Goal: Information Seeking & Learning: Learn about a topic

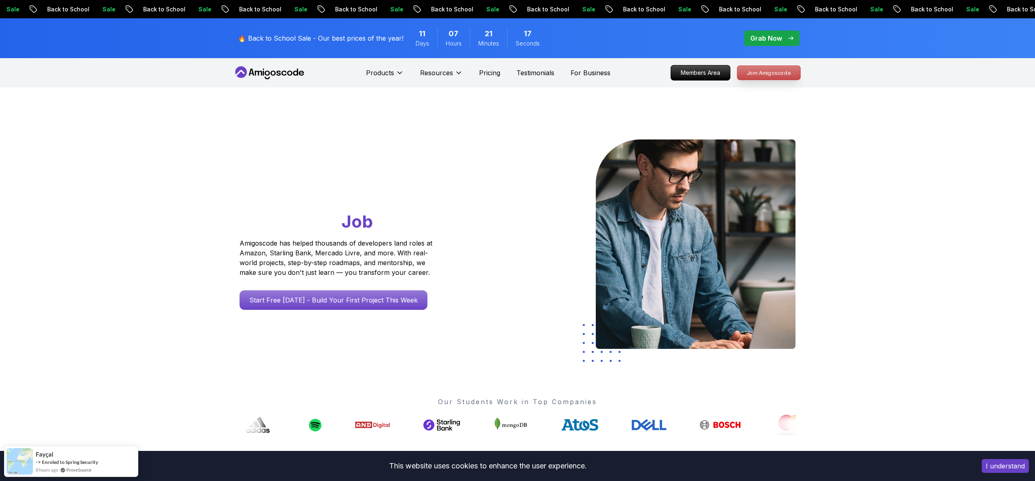
click at [770, 72] on p "Join Amigoscode" at bounding box center [769, 73] width 63 height 14
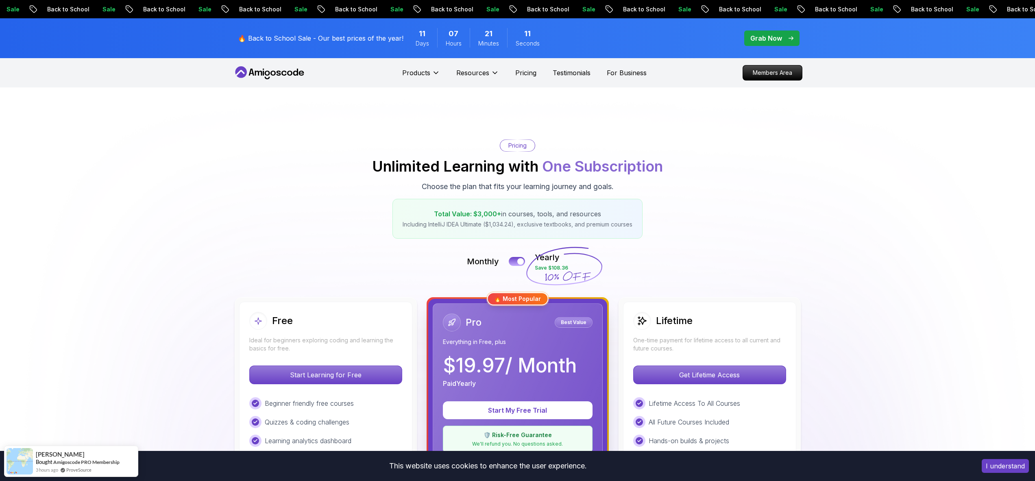
click at [245, 70] on icon at bounding box center [241, 72] width 12 height 12
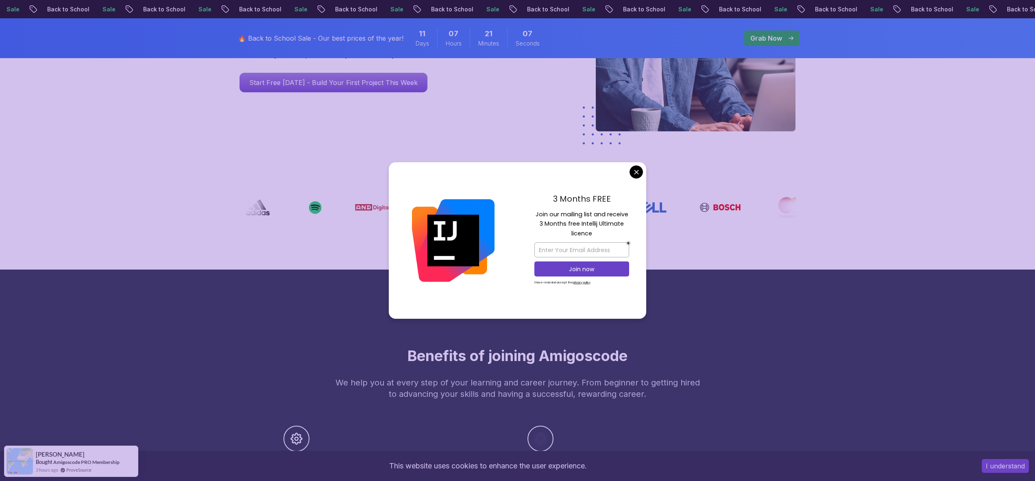
scroll to position [253, 0]
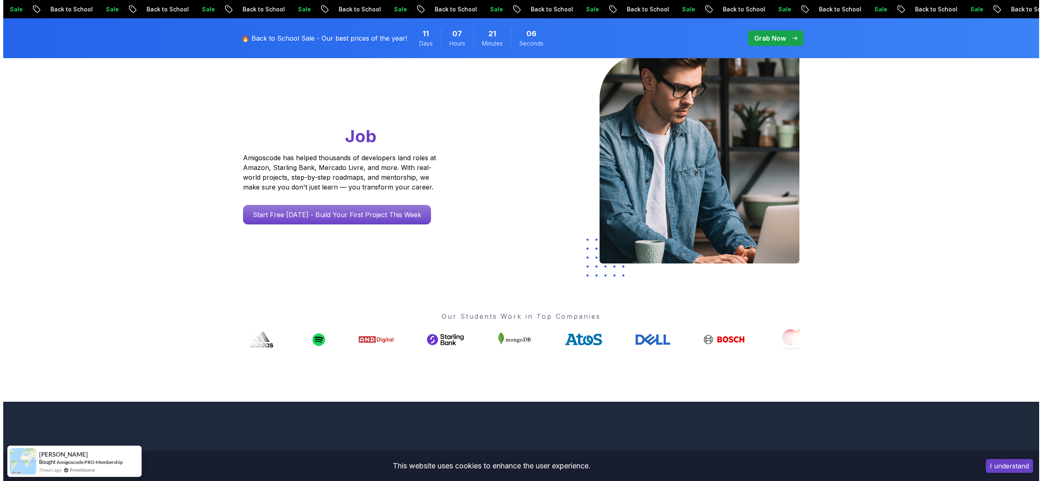
scroll to position [0, 0]
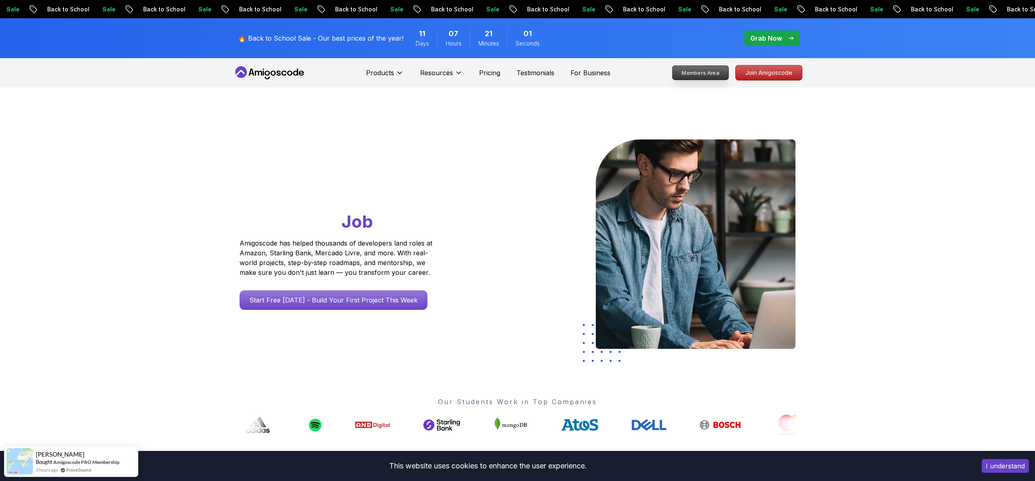
click at [697, 76] on p "Members Area" at bounding box center [701, 73] width 56 height 14
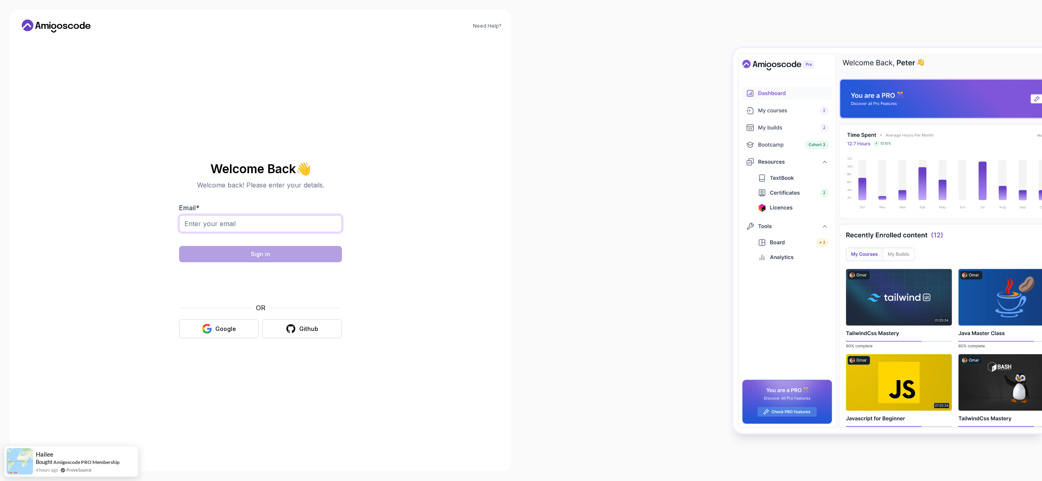
click at [201, 222] on input "Email *" at bounding box center [260, 223] width 163 height 17
type input "[EMAIL_ADDRESS][DOMAIN_NAME]"
click at [247, 253] on button "Sign in" at bounding box center [260, 254] width 163 height 16
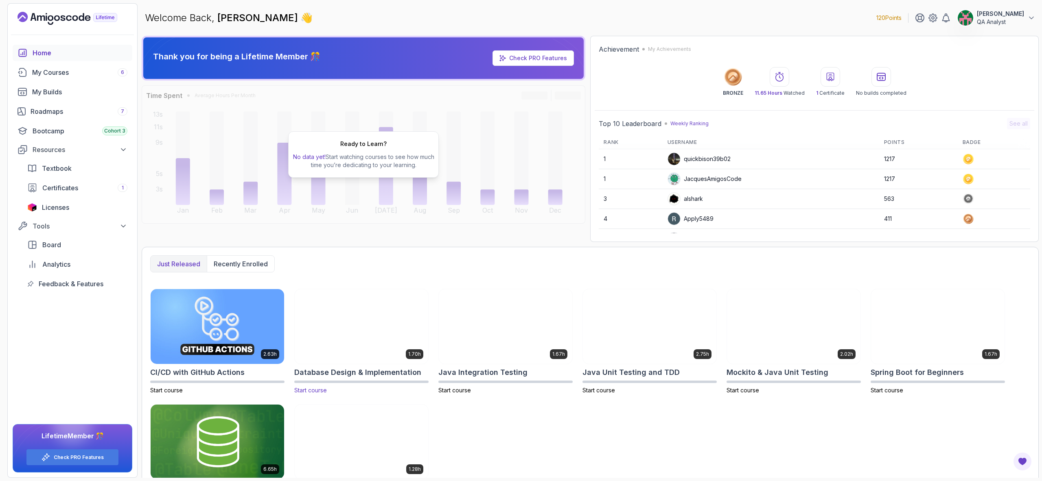
scroll to position [40, 0]
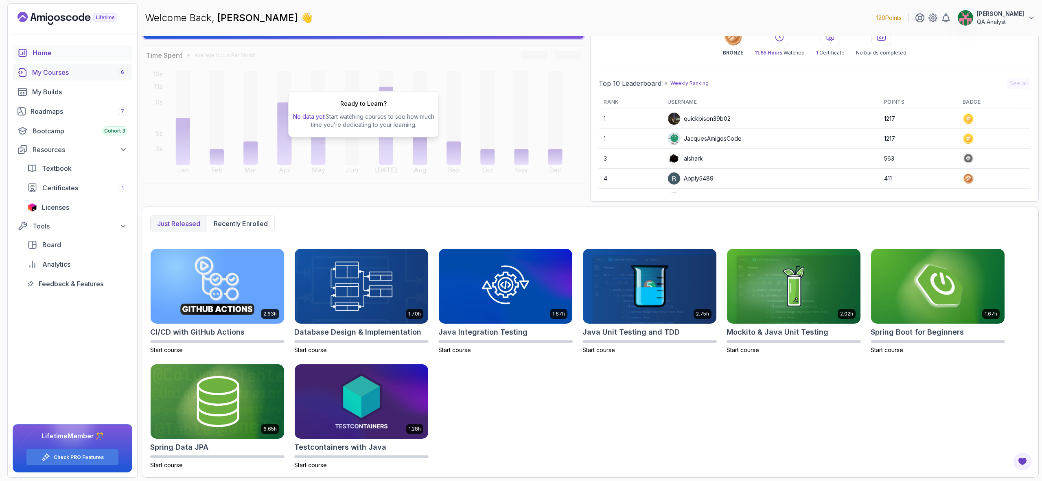
click at [62, 74] on div "My Courses 6" at bounding box center [79, 73] width 95 height 10
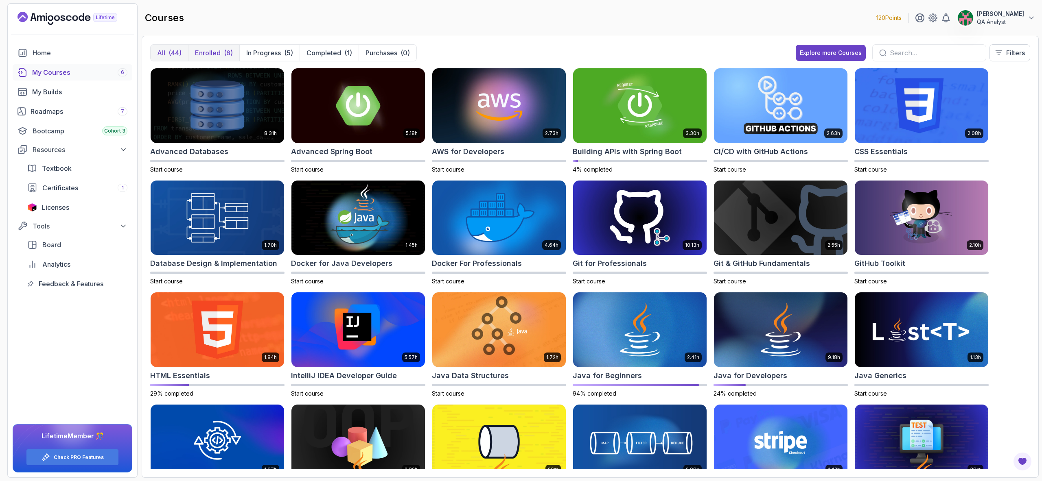
click at [207, 56] on p "Enrolled" at bounding box center [208, 53] width 26 height 10
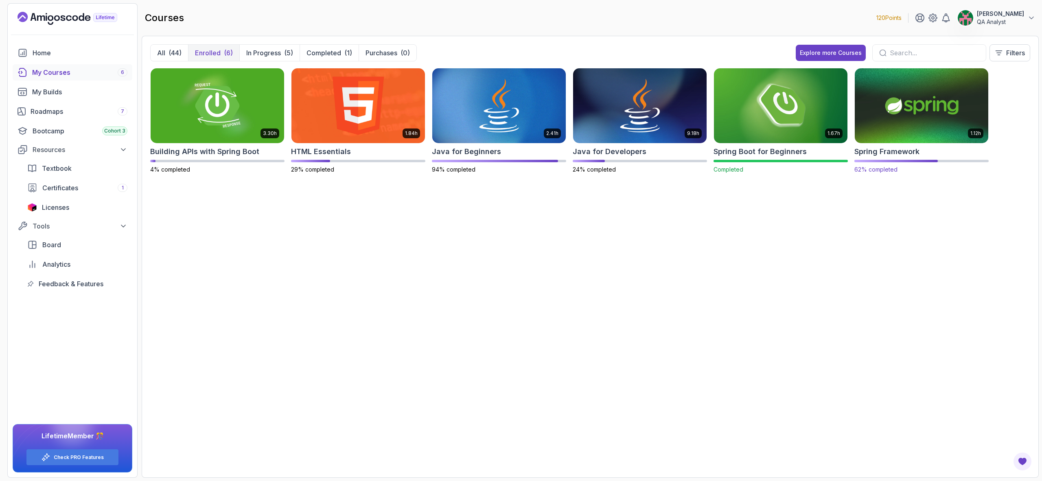
click at [874, 110] on img at bounding box center [921, 105] width 140 height 79
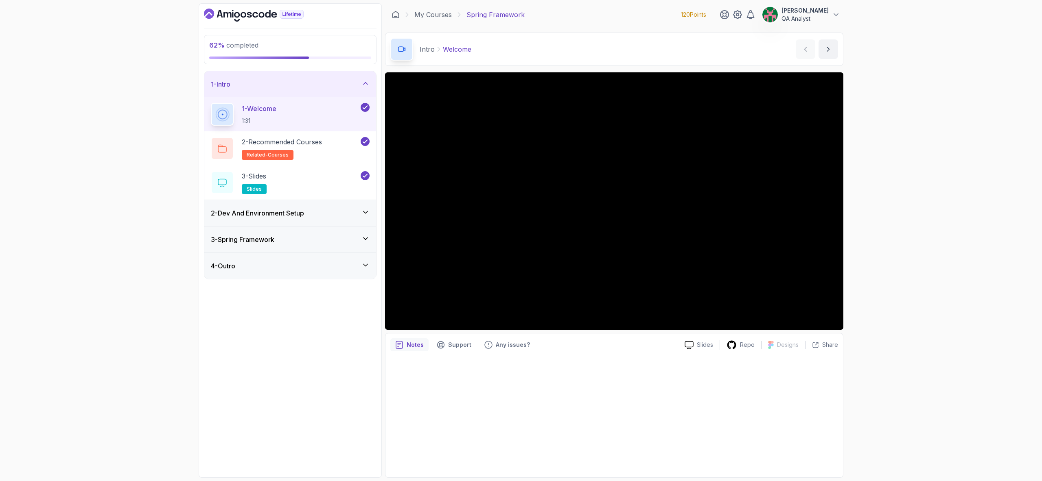
click at [301, 214] on h3 "2 - Dev And Environment Setup" at bounding box center [257, 213] width 93 height 10
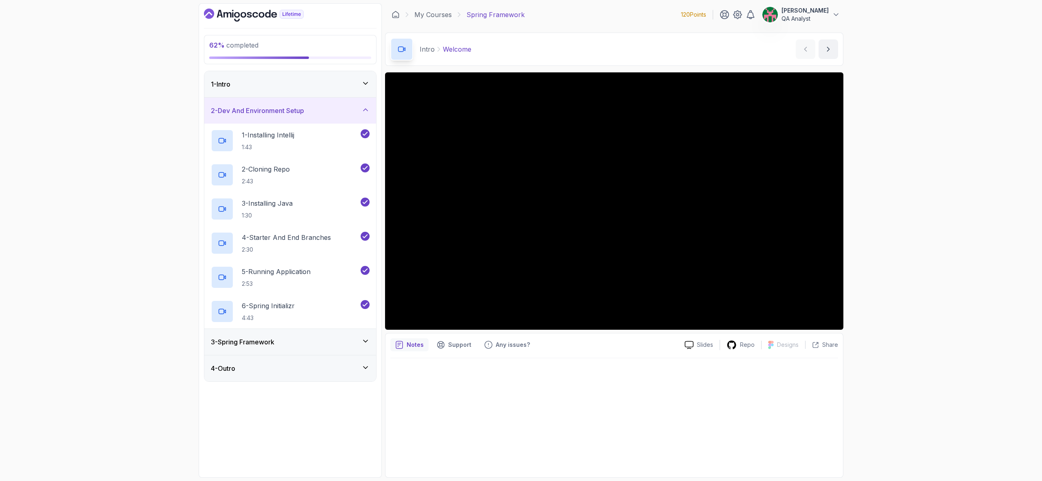
click at [282, 342] on div "3 - Spring Framework" at bounding box center [290, 342] width 159 height 10
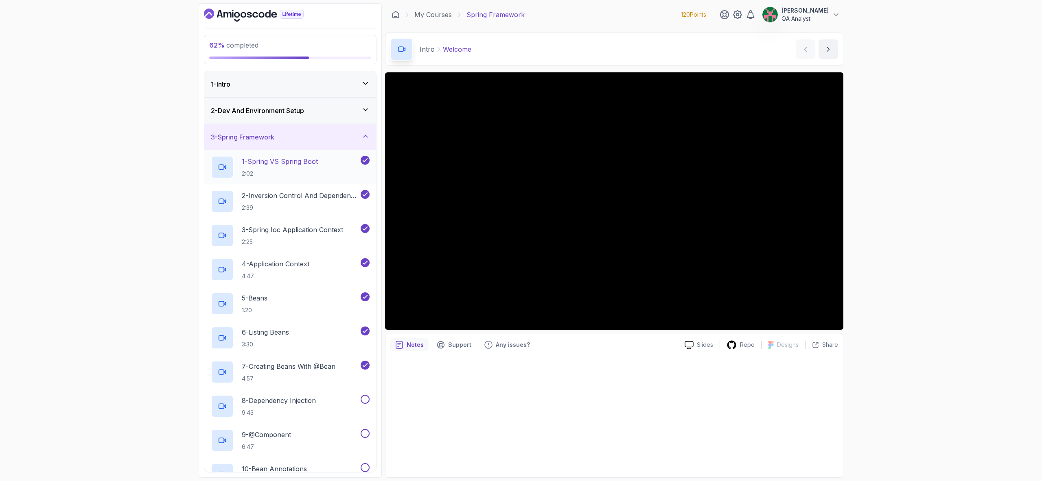
click at [309, 164] on p "1 - Spring VS Spring Boot" at bounding box center [280, 162] width 76 height 10
drag, startPoint x: 104, startPoint y: 229, endPoint x: 105, endPoint y: 204, distance: 24.4
click at [104, 229] on div "62 % completed 1 - Intro 2 - Dev And Environment Setup 3 - Spring Framework 1 -…" at bounding box center [521, 240] width 1042 height 481
